Goal: Find specific page/section: Find specific page/section

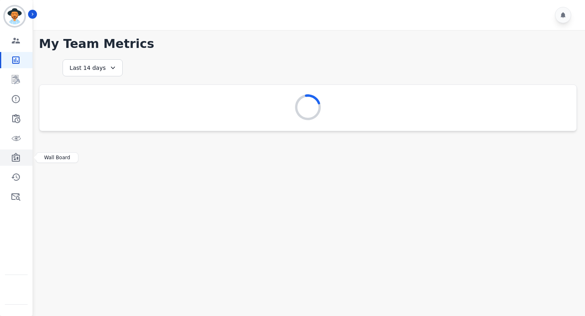
click at [20, 155] on link "Sidebar" at bounding box center [16, 157] width 31 height 16
